Goal: Browse casually: Explore the website without a specific task or goal

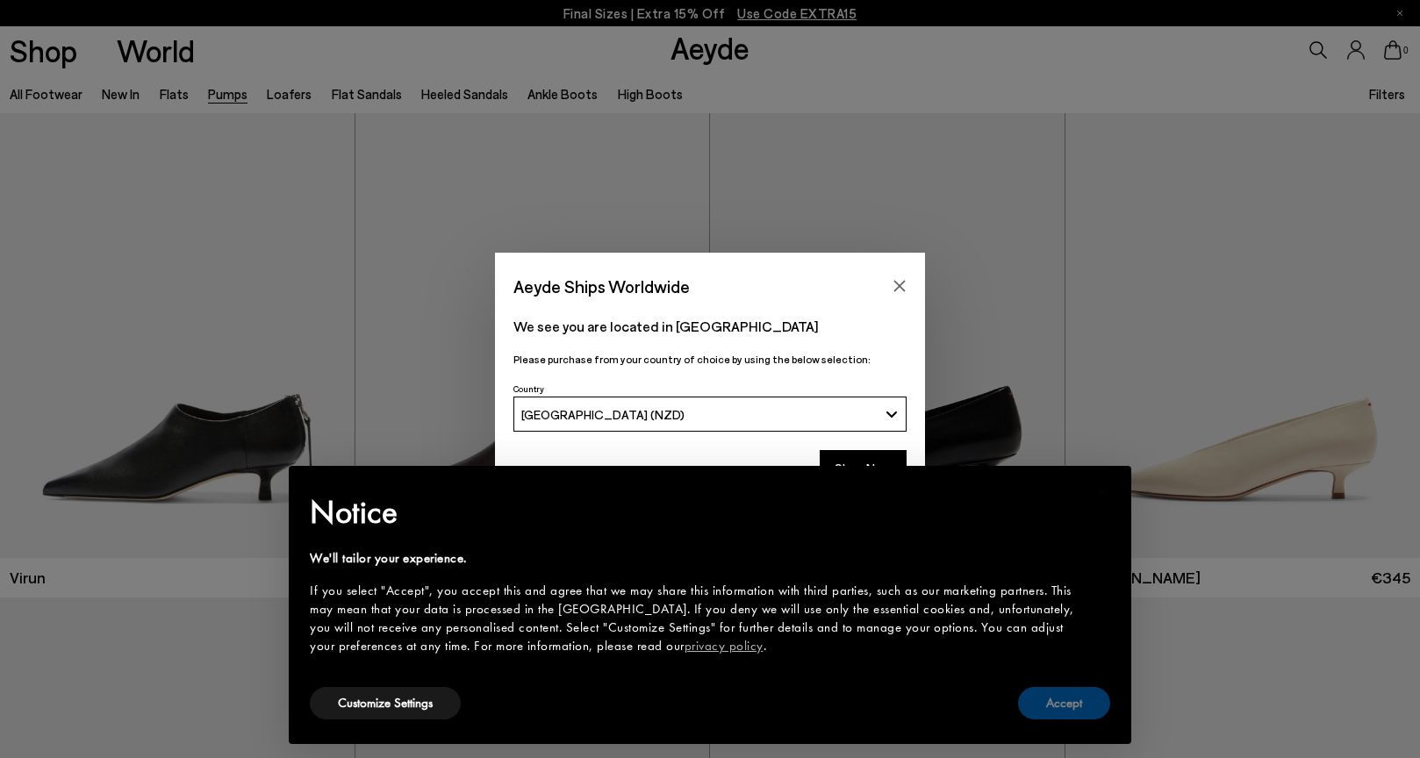
click at [1080, 708] on button "Accept" at bounding box center [1064, 703] width 92 height 32
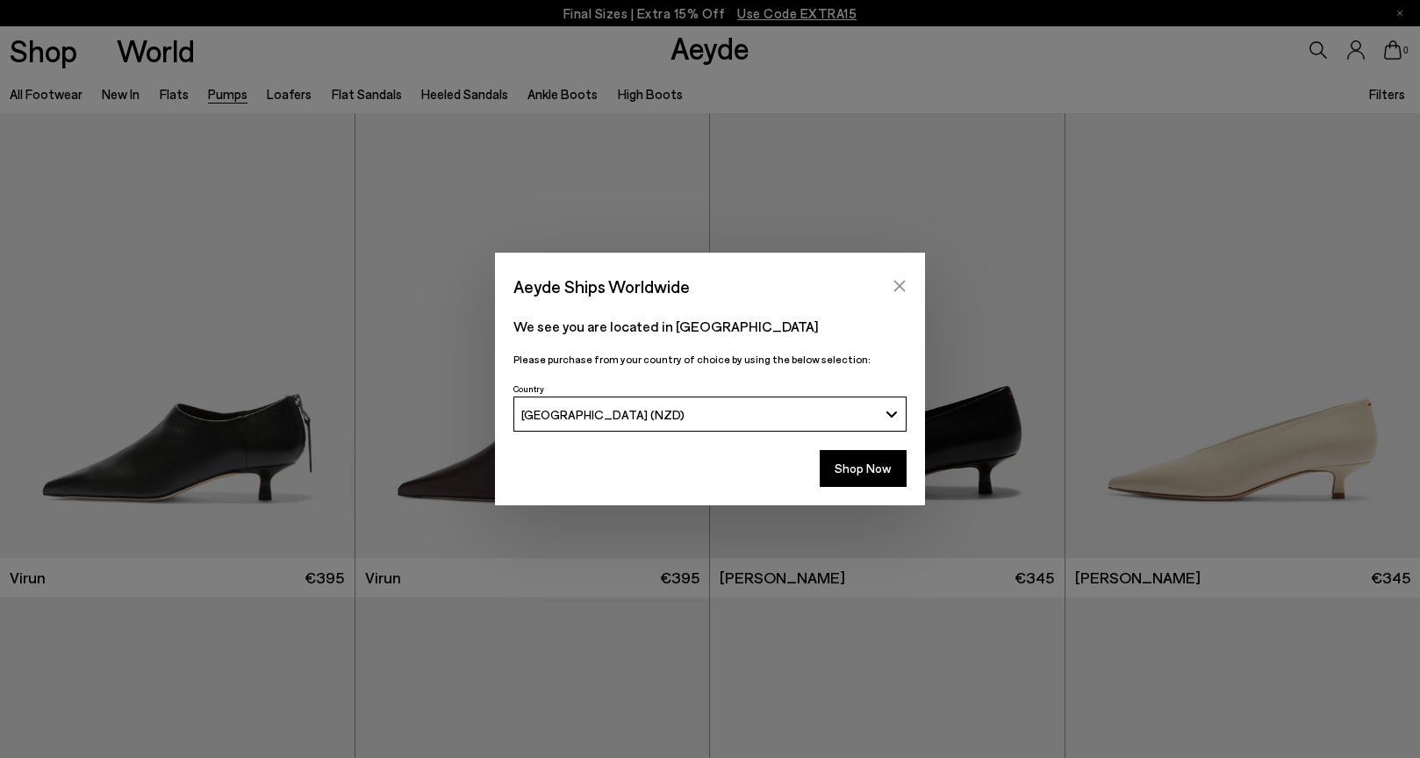
click at [899, 287] on icon "Close" at bounding box center [900, 286] width 14 height 14
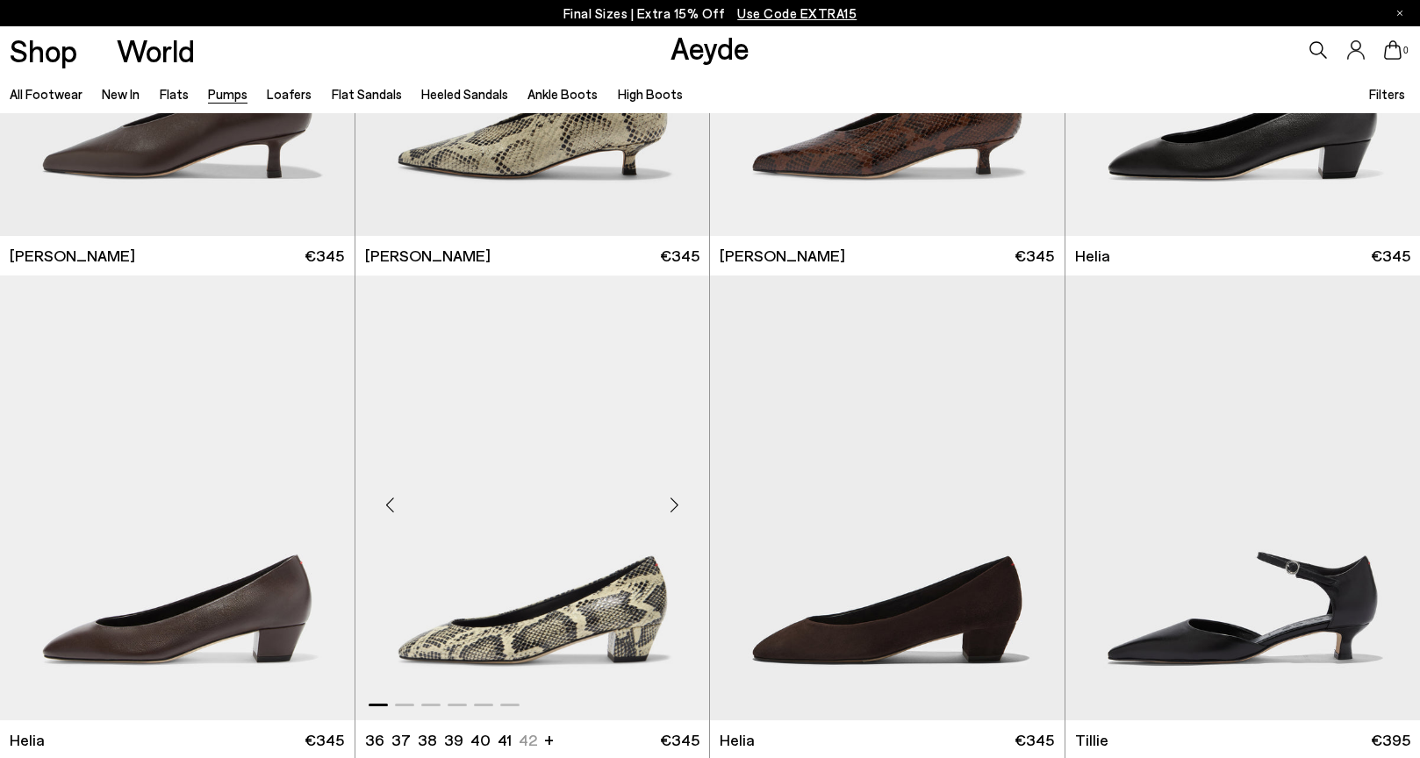
scroll to position [809, 0]
